Goal: Task Accomplishment & Management: Complete application form

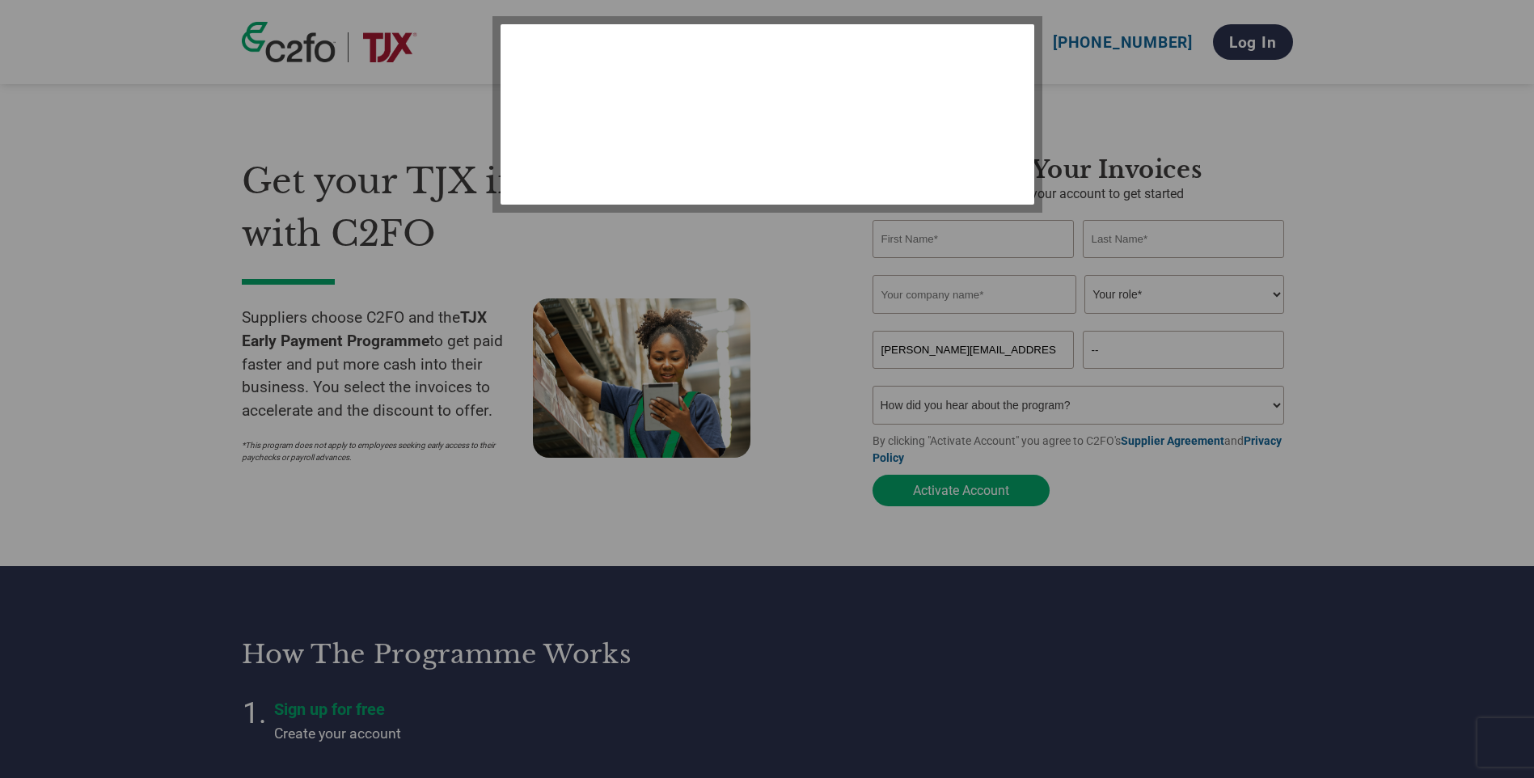
select select "en-[GEOGRAPHIC_DATA]"
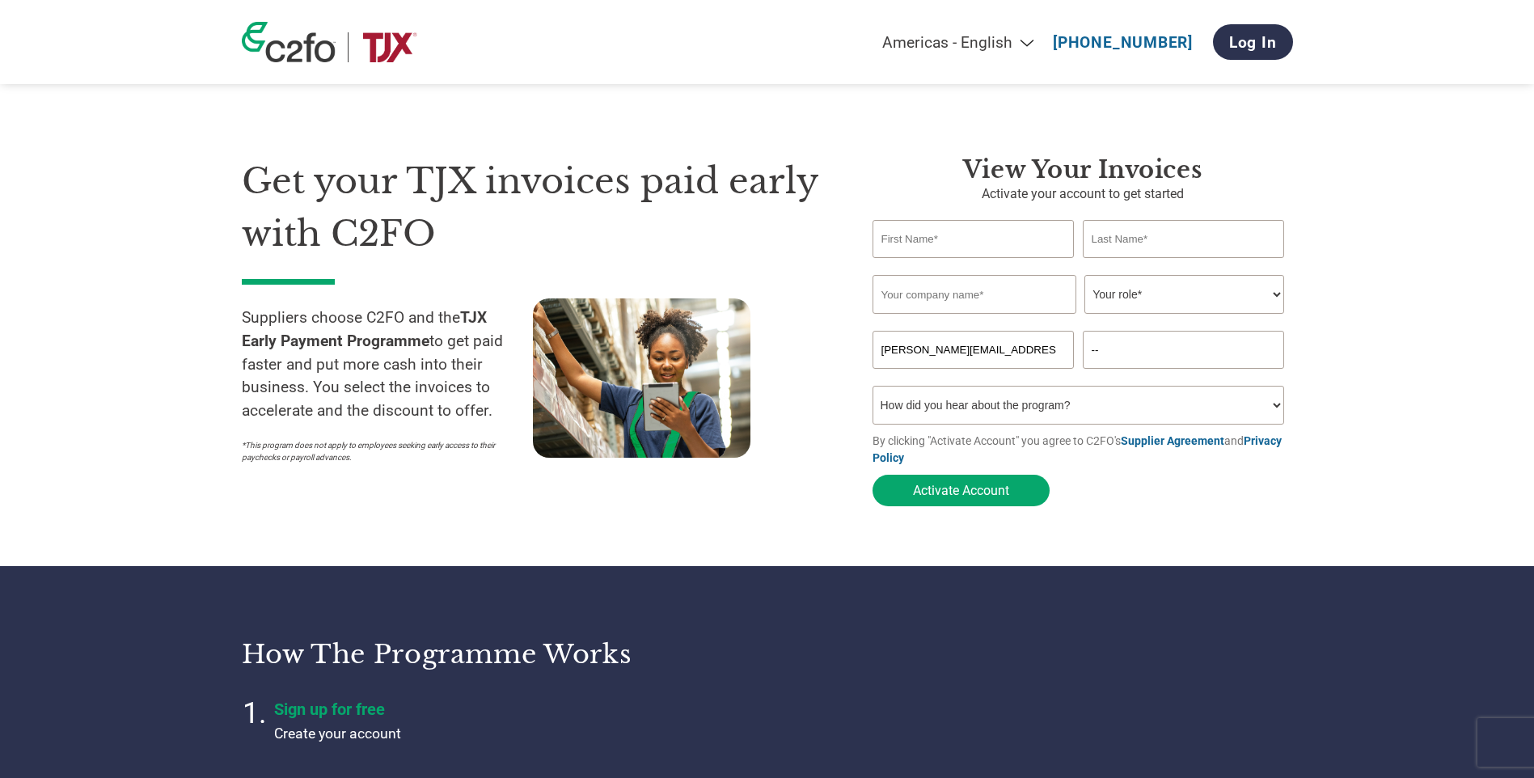
click at [985, 237] on input "text" at bounding box center [974, 239] width 202 height 38
type input "[PERSON_NAME]"
click at [1000, 298] on input "text" at bounding box center [975, 294] width 204 height 39
type input "Equisite Gaming Limited"
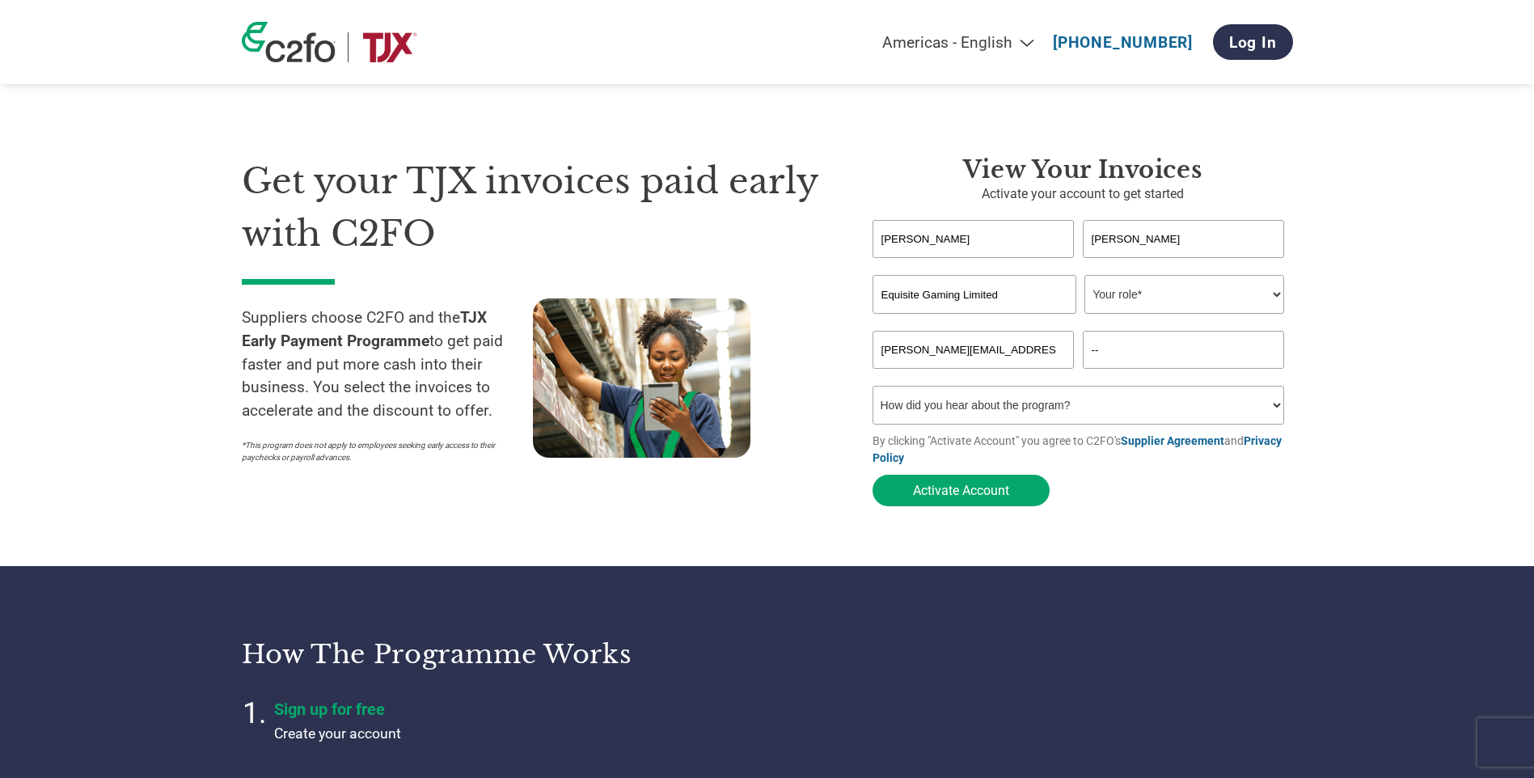
click at [1208, 292] on select "Your role* CFO Controller Credit Manager Finance Director Treasurer CEO Preside…" at bounding box center [1185, 294] width 200 height 39
select select "FINANCE_DIRECTOR"
click at [1085, 277] on select "Your role* CFO Controller Credit Manager Finance Director Treasurer CEO Preside…" at bounding box center [1185, 294] width 200 height 39
click at [1118, 359] on input "--" at bounding box center [1184, 350] width 202 height 38
type input "07985139536"
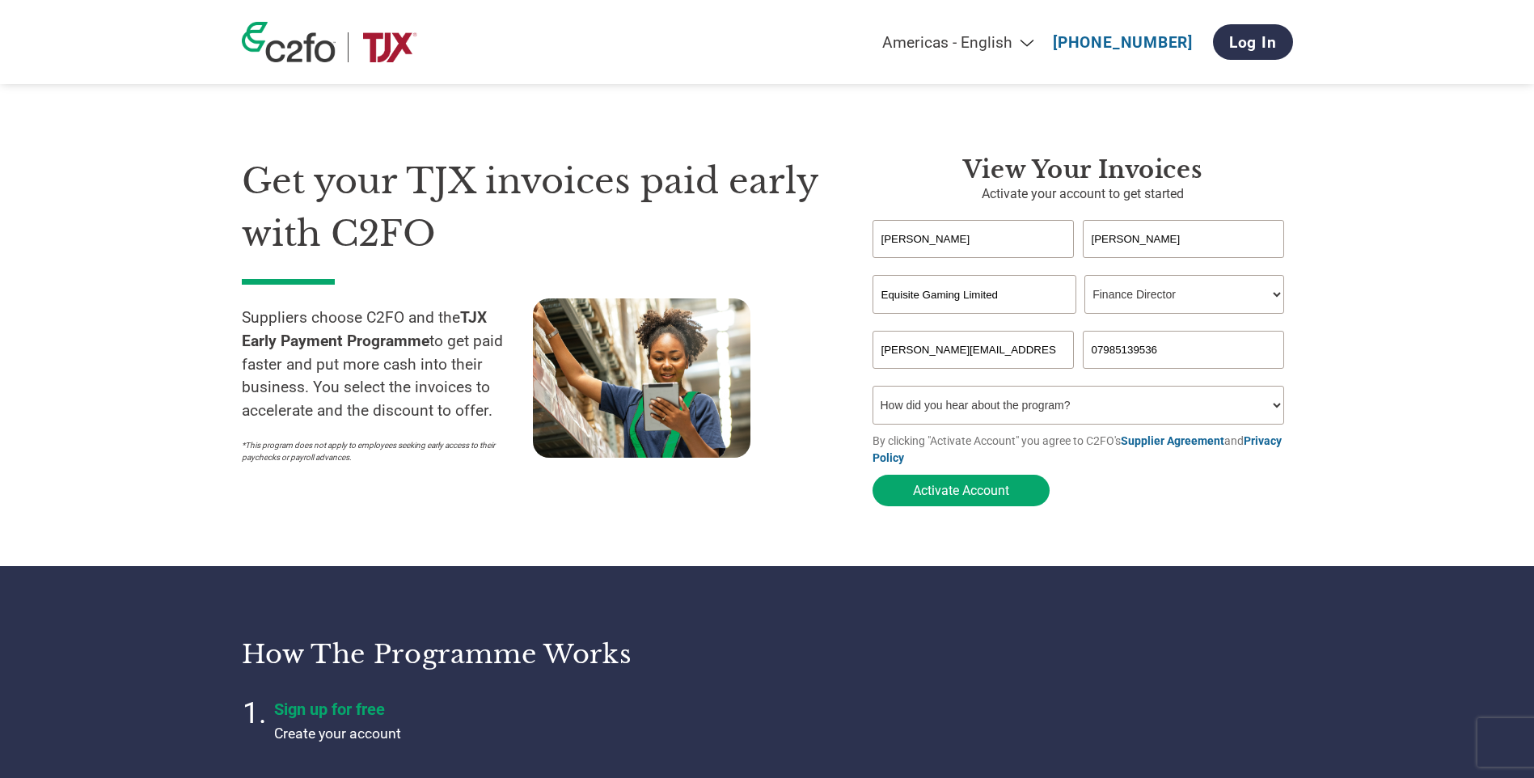
click at [1067, 408] on select "How did you hear about the program? Received a letter Email Social Media Online…" at bounding box center [1079, 405] width 412 height 39
select select "Email"
click at [873, 391] on select "How did you hear about the program? Received a letter Email Social Media Online…" at bounding box center [1079, 405] width 412 height 39
click at [983, 497] on button "Activate Account" at bounding box center [961, 491] width 177 height 32
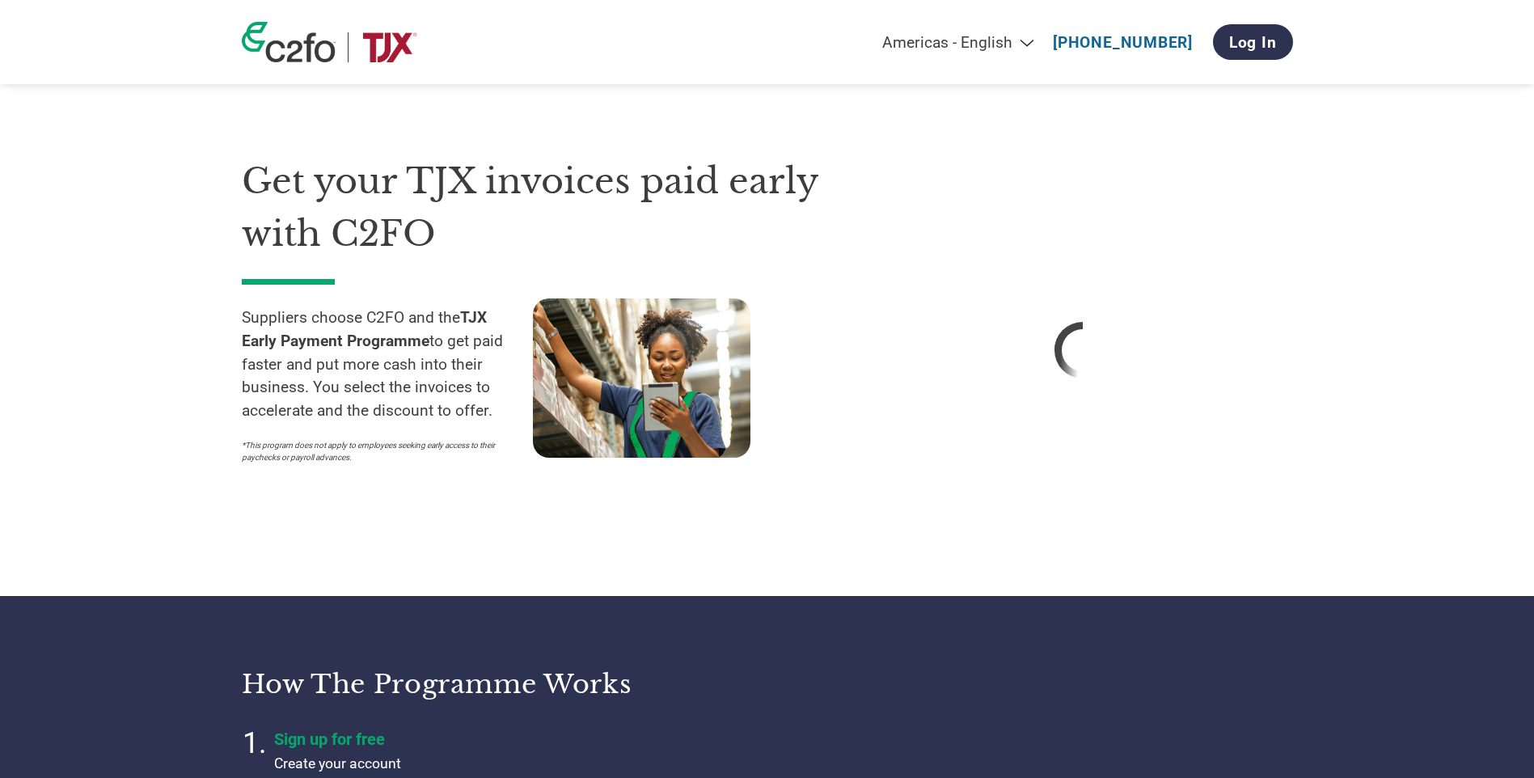
select select "en-[GEOGRAPHIC_DATA]"
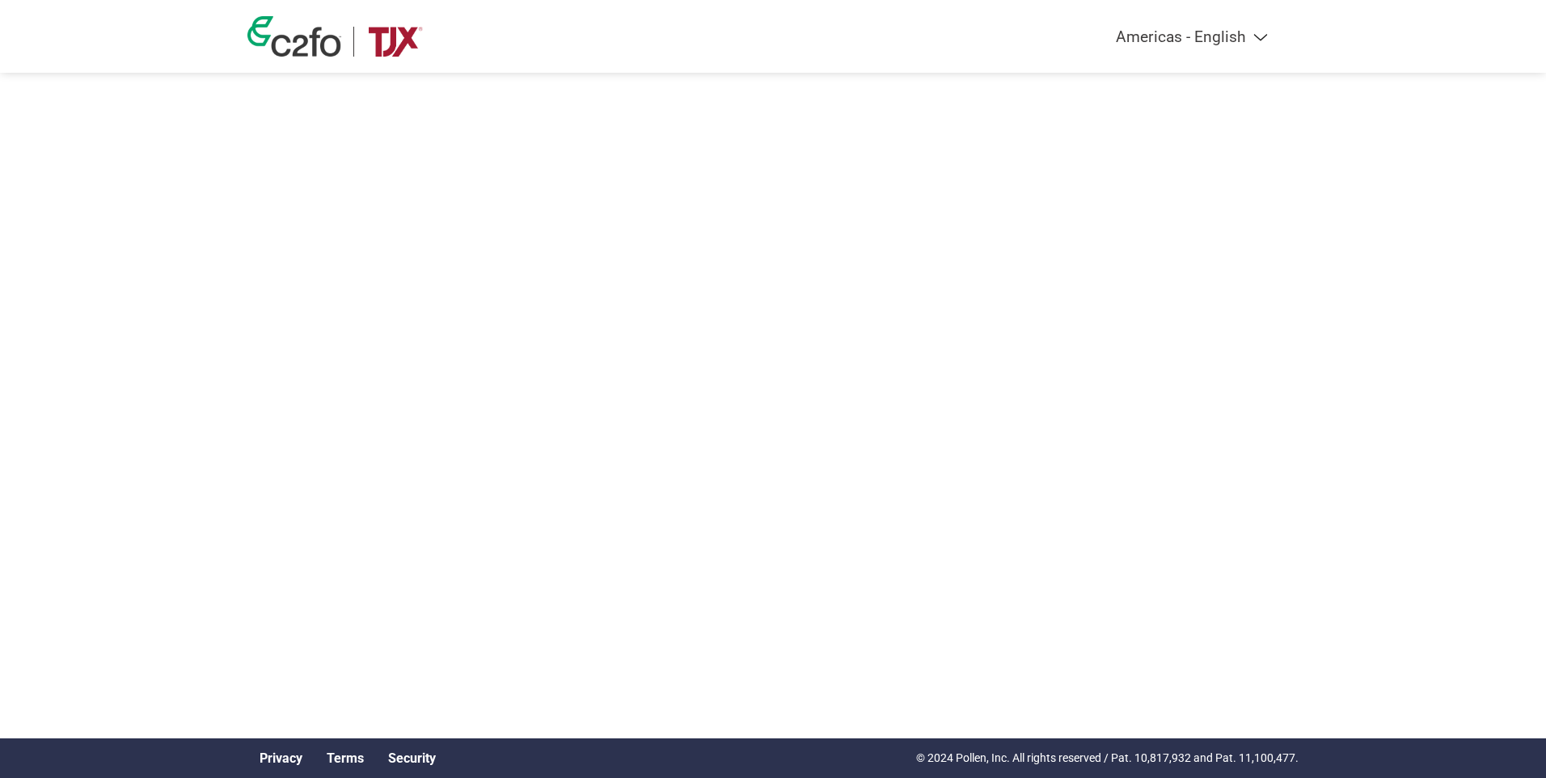
select select "en-[GEOGRAPHIC_DATA]"
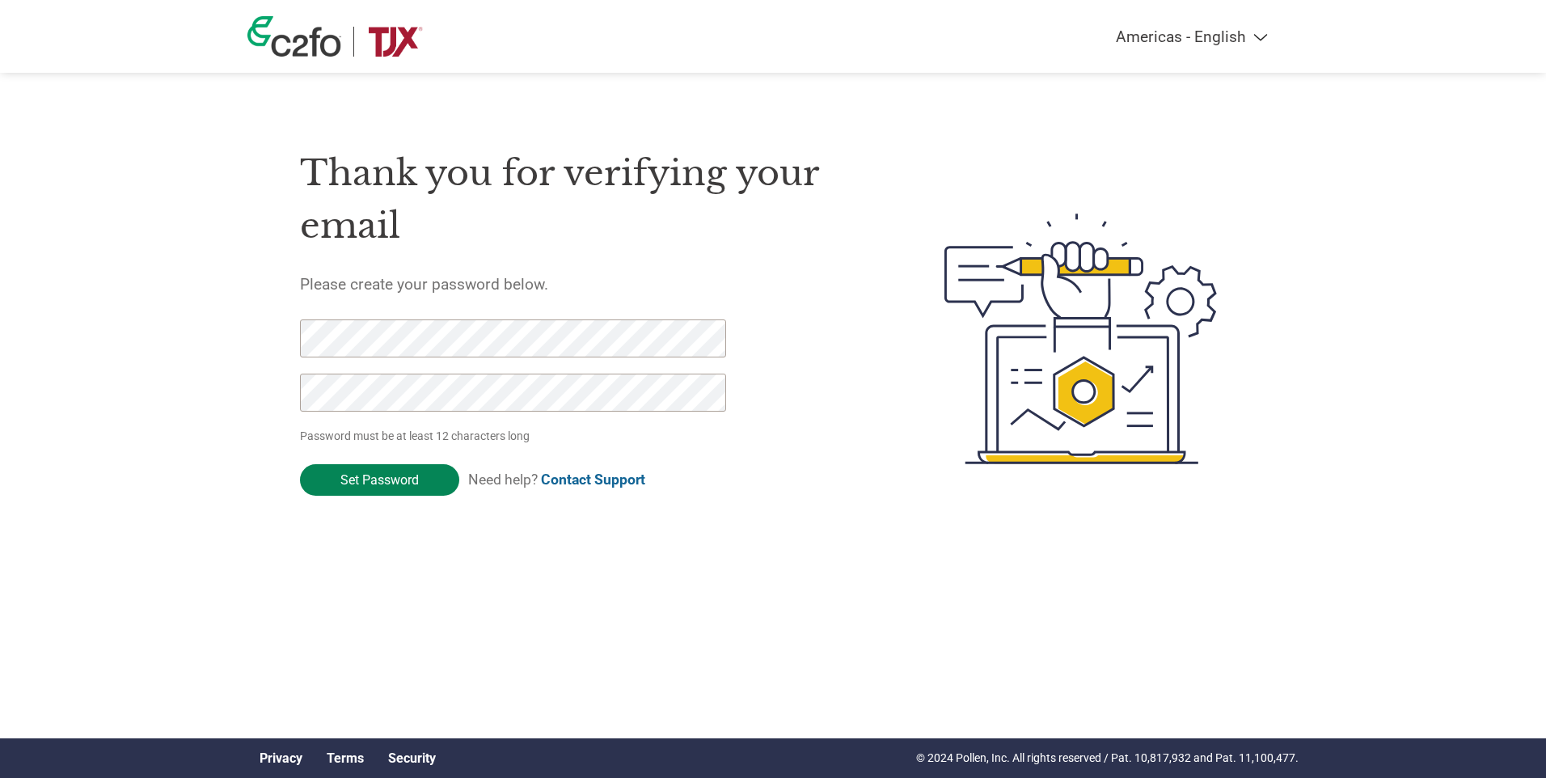
click at [416, 476] on input "Set Password" at bounding box center [379, 480] width 159 height 32
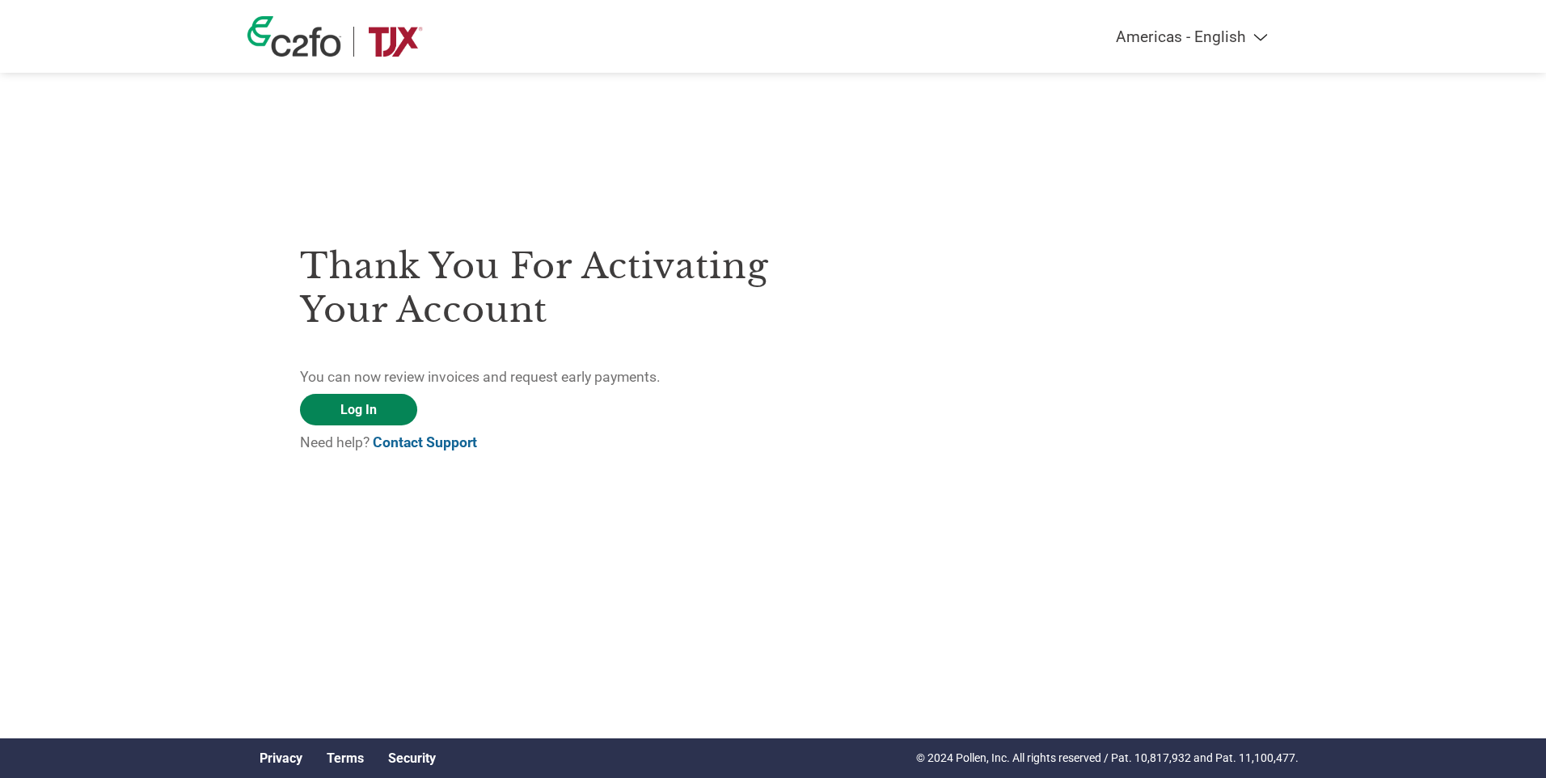
click at [349, 406] on link "Log In" at bounding box center [358, 410] width 117 height 32
